Goal: Information Seeking & Learning: Learn about a topic

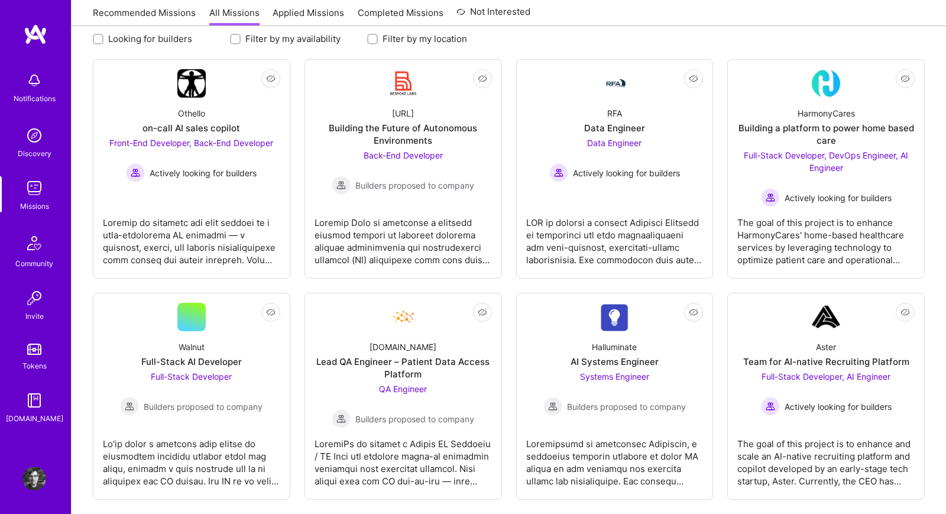
scroll to position [166, 0]
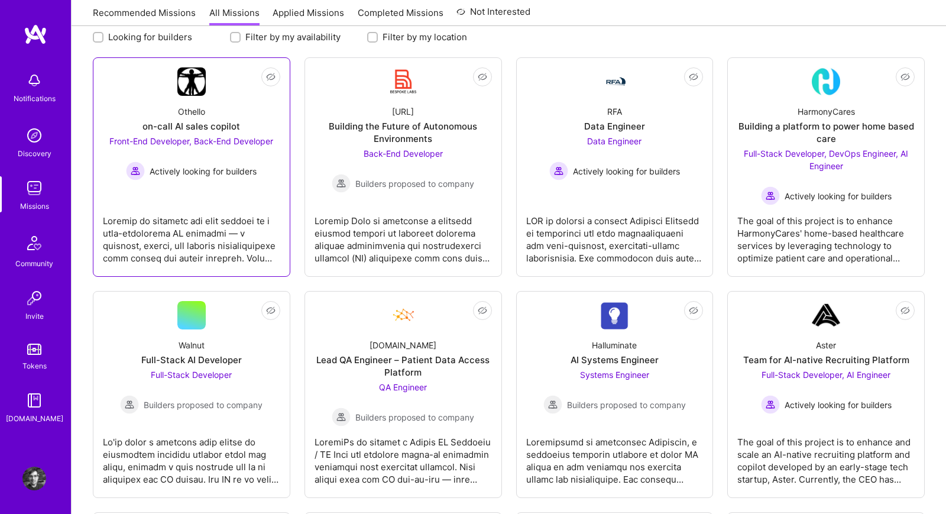
click at [179, 233] on div at bounding box center [191, 234] width 177 height 59
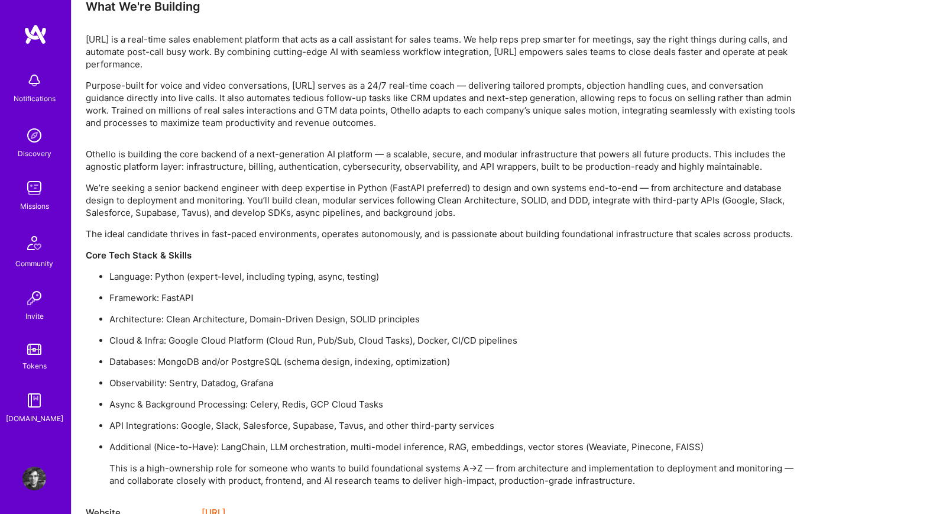
scroll to position [1133, 0]
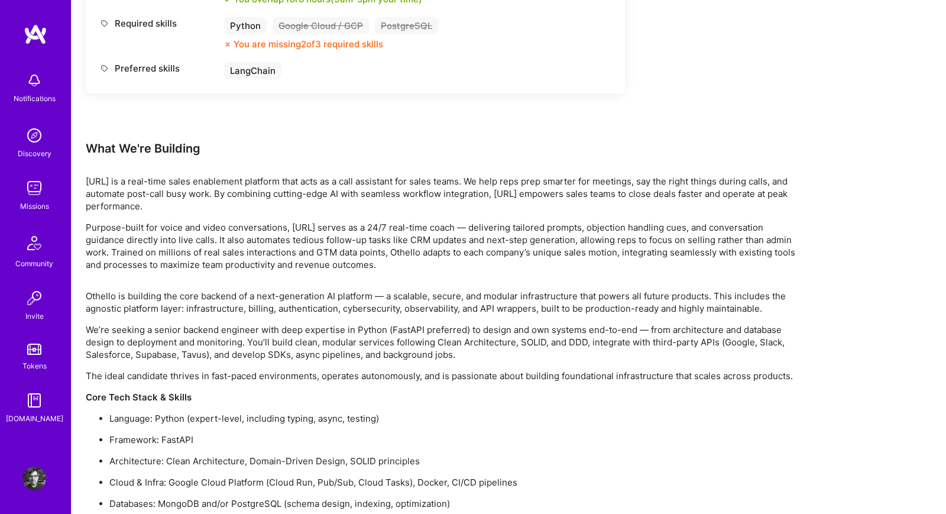
scroll to position [956, 0]
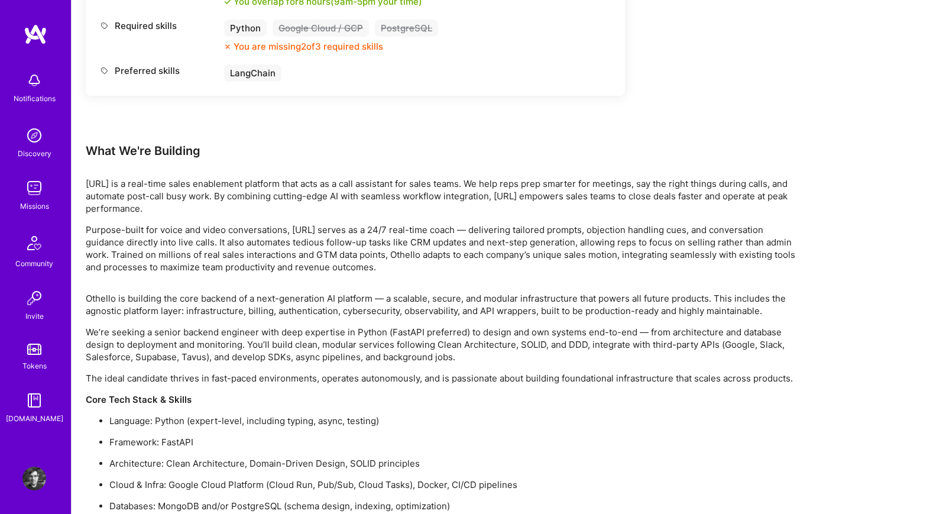
click at [34, 180] on img at bounding box center [34, 188] width 24 height 24
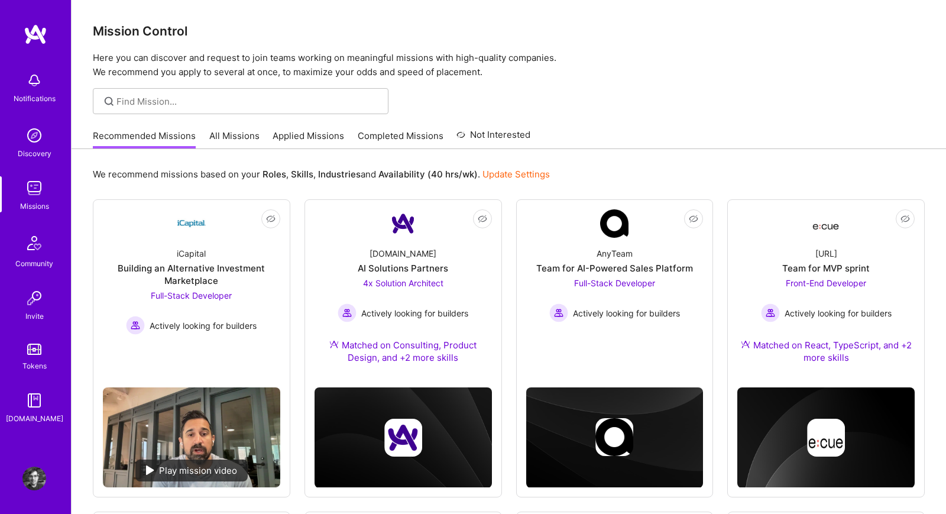
click at [225, 140] on link "All Missions" at bounding box center [234, 140] width 50 height 20
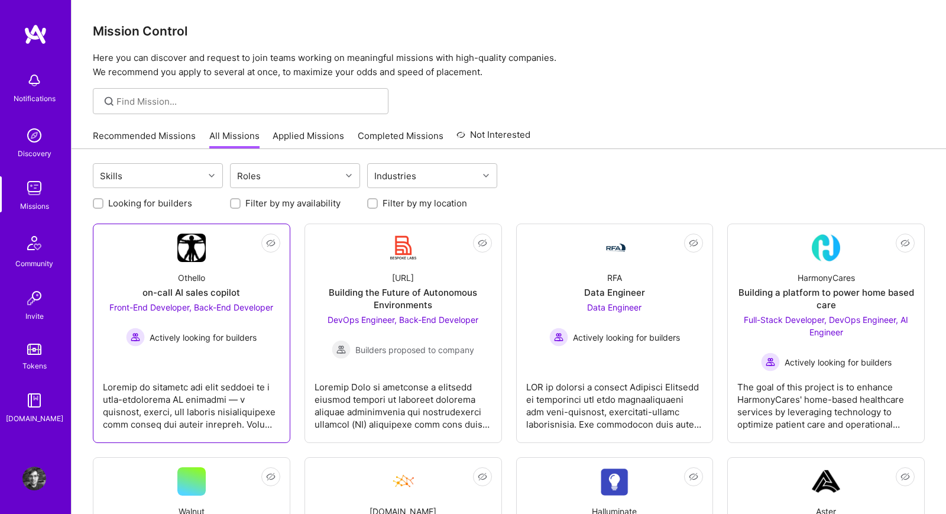
click at [133, 262] on div "Othello on-call AI sales copilot Front-End Developer, Back-End Developer Active…" at bounding box center [191, 304] width 177 height 85
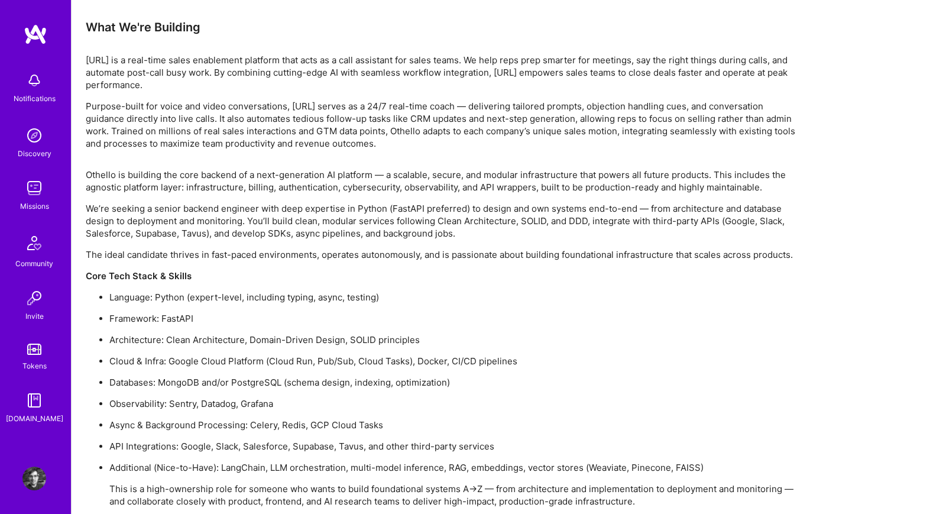
scroll to position [1133, 0]
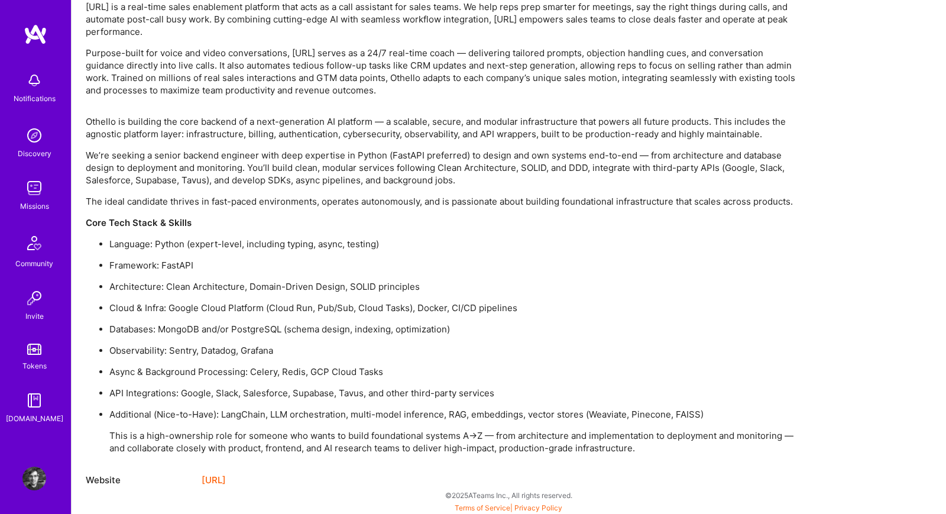
click at [226, 474] on link "[URL]" at bounding box center [214, 480] width 24 height 14
click at [33, 195] on img at bounding box center [34, 188] width 24 height 24
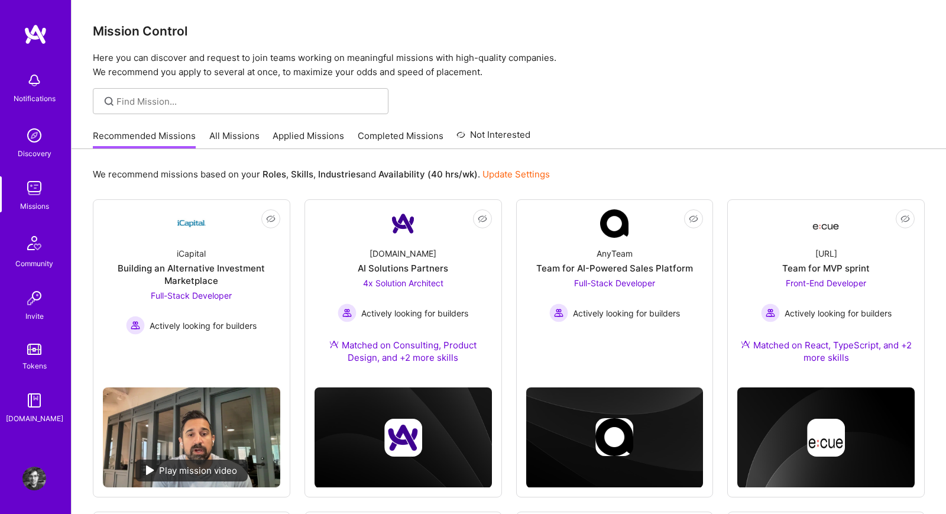
click at [232, 138] on link "All Missions" at bounding box center [234, 140] width 50 height 20
